Goal: Information Seeking & Learning: Get advice/opinions

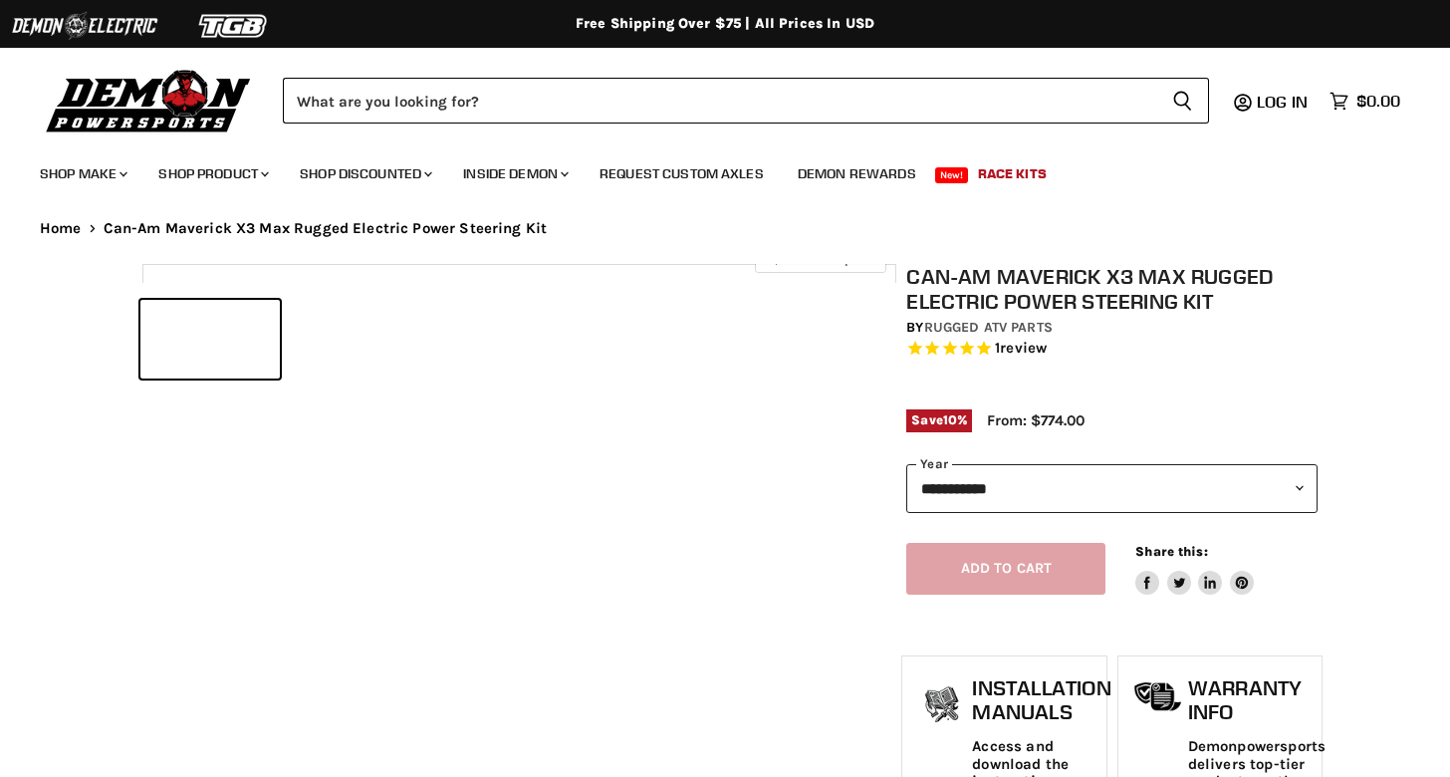
select select "******"
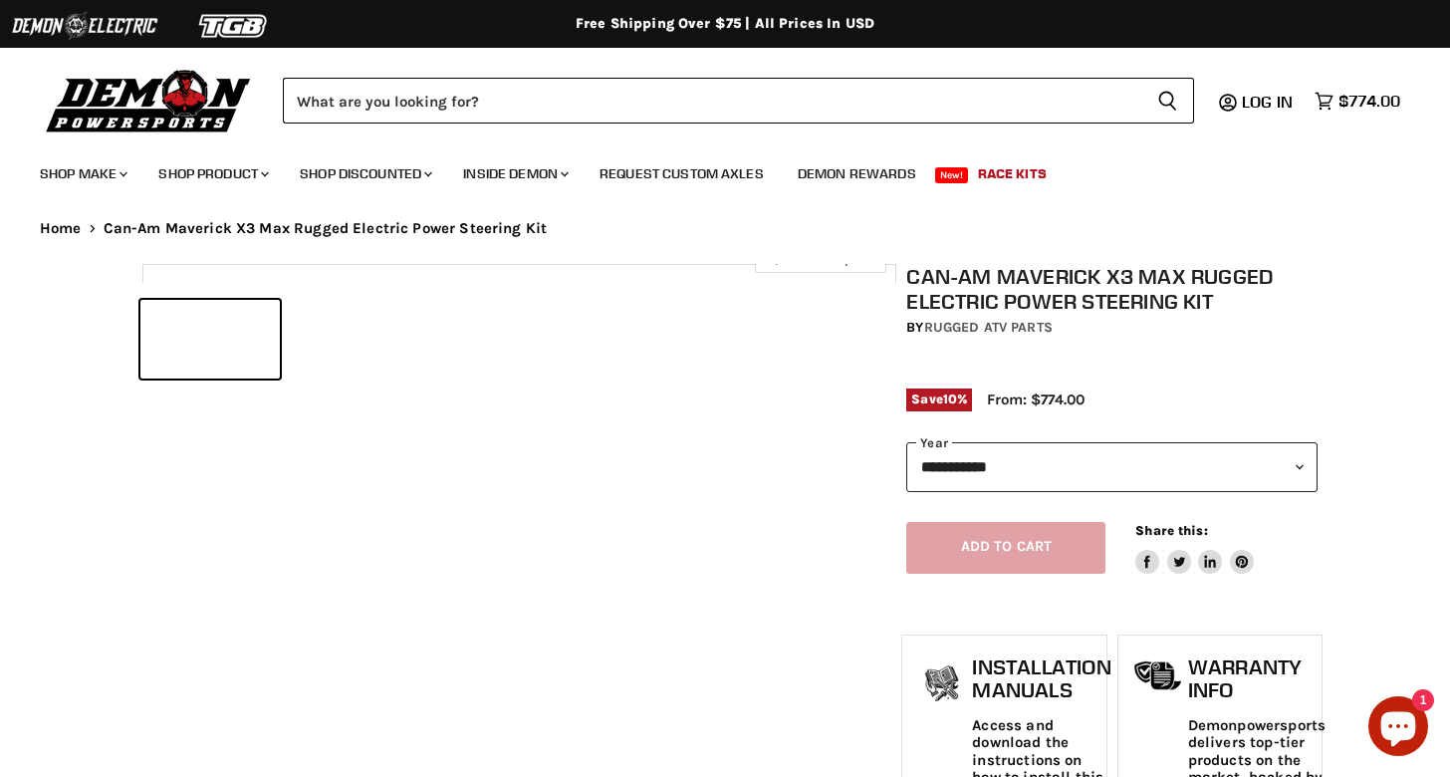
select select "******"
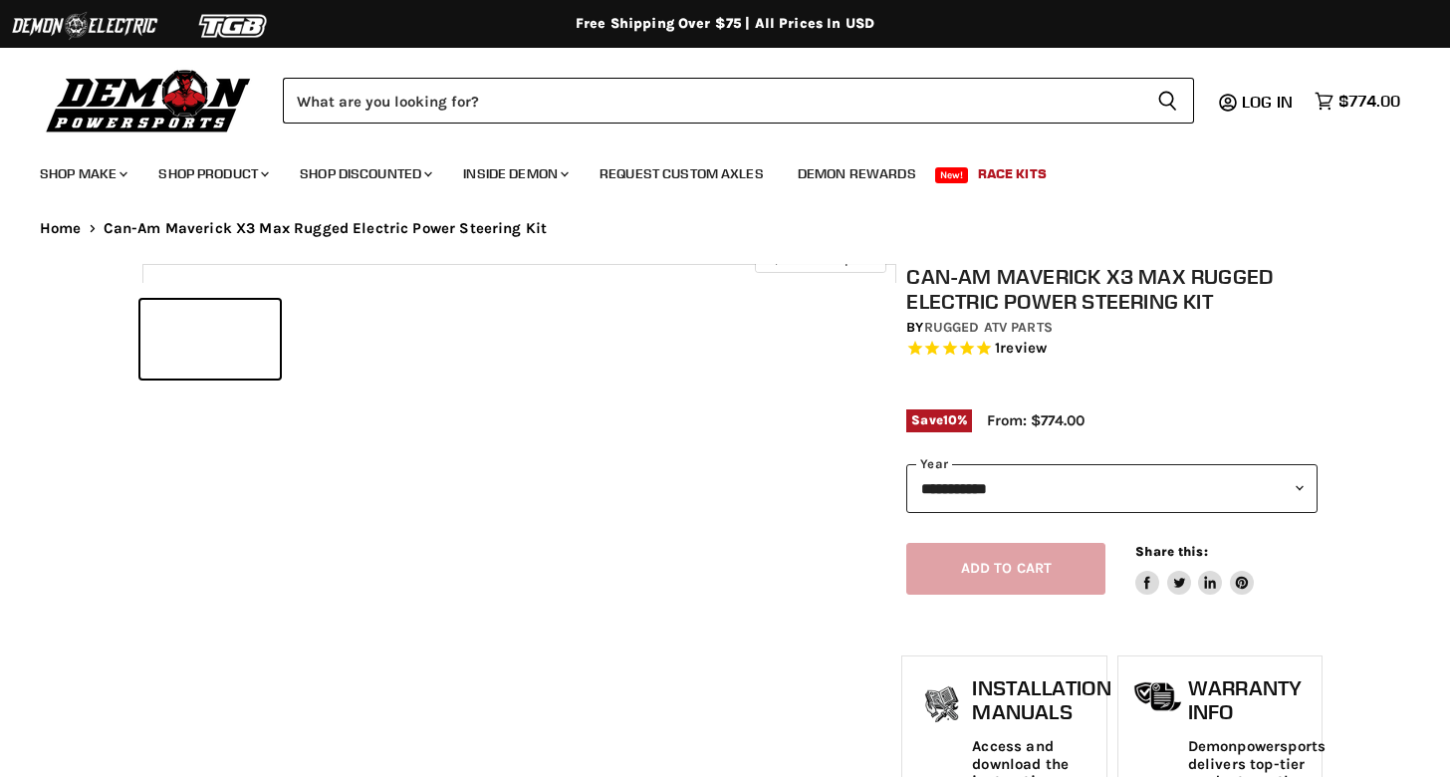
select select "******"
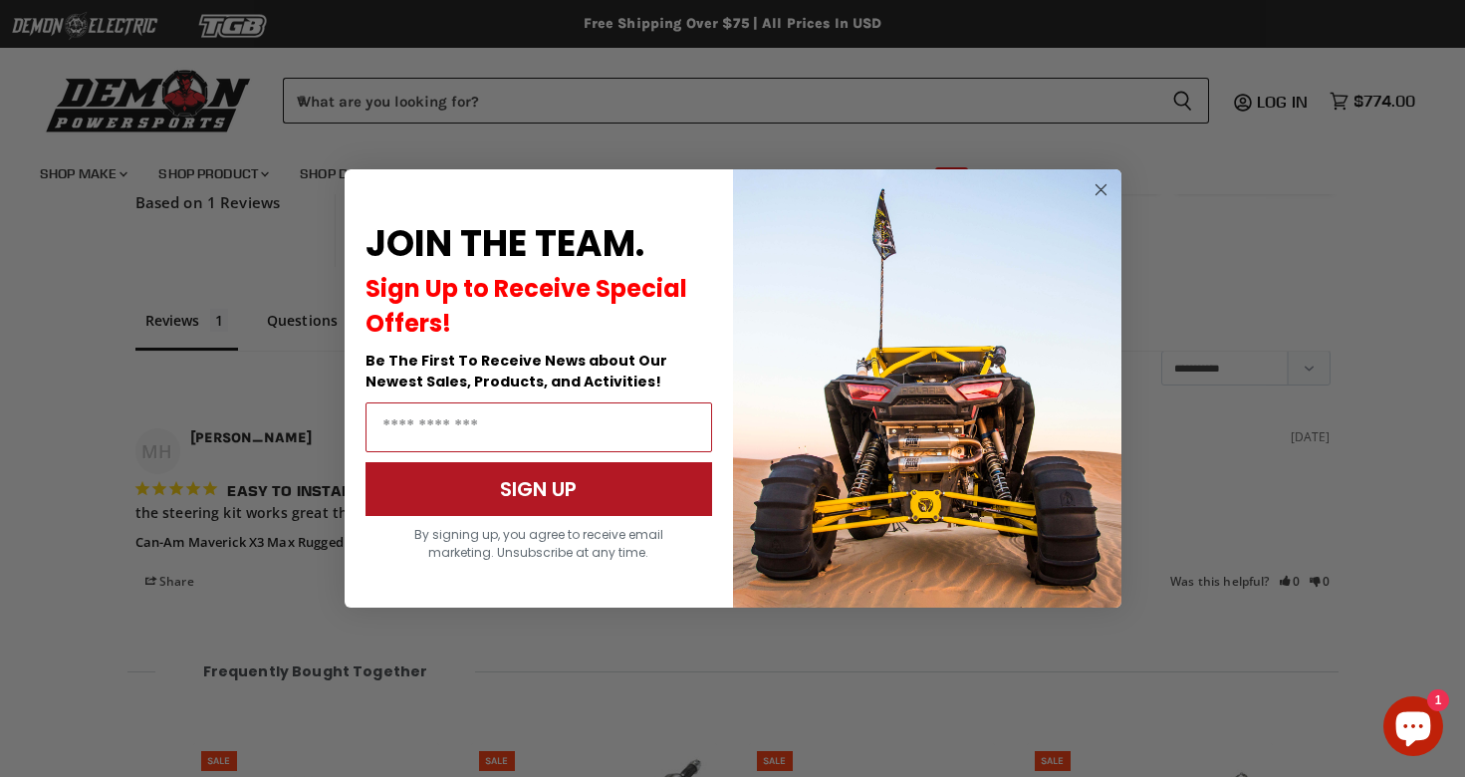
scroll to position [2331, 0]
